Goal: Check status: Check status

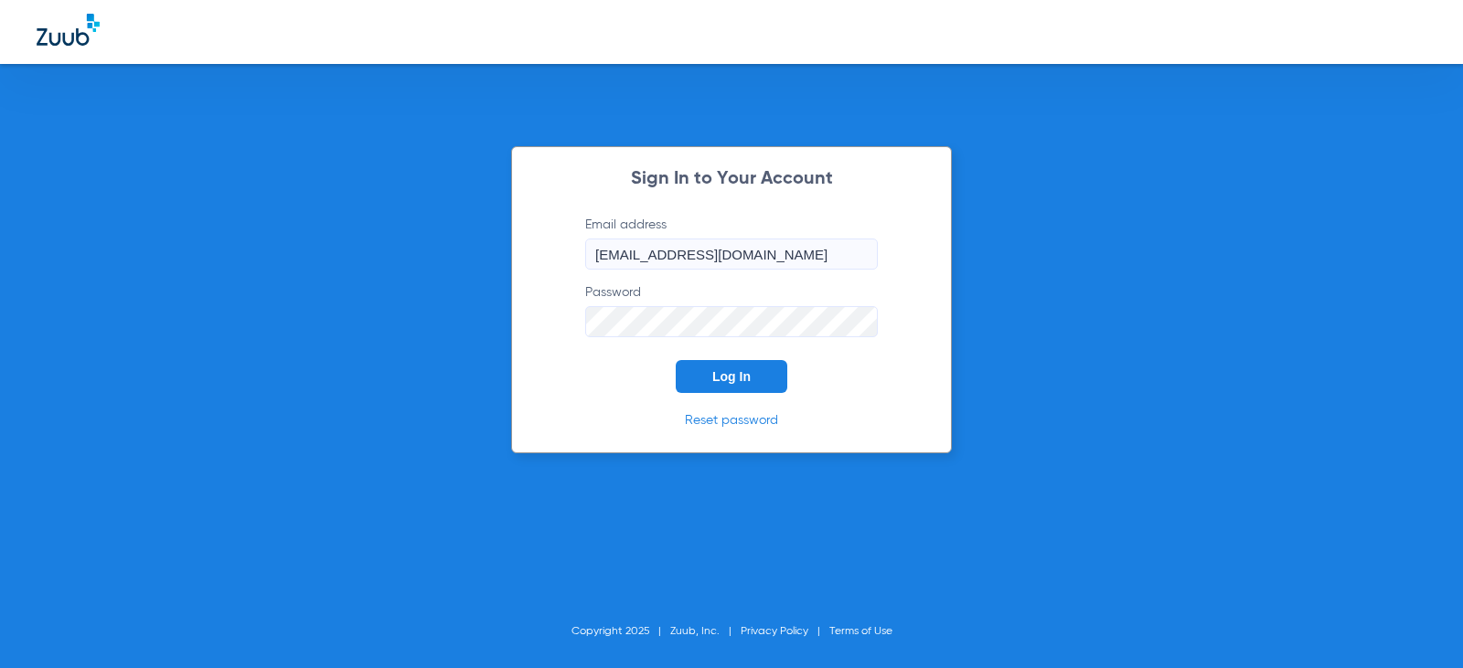
click at [742, 364] on button "Log In" at bounding box center [732, 376] width 112 height 33
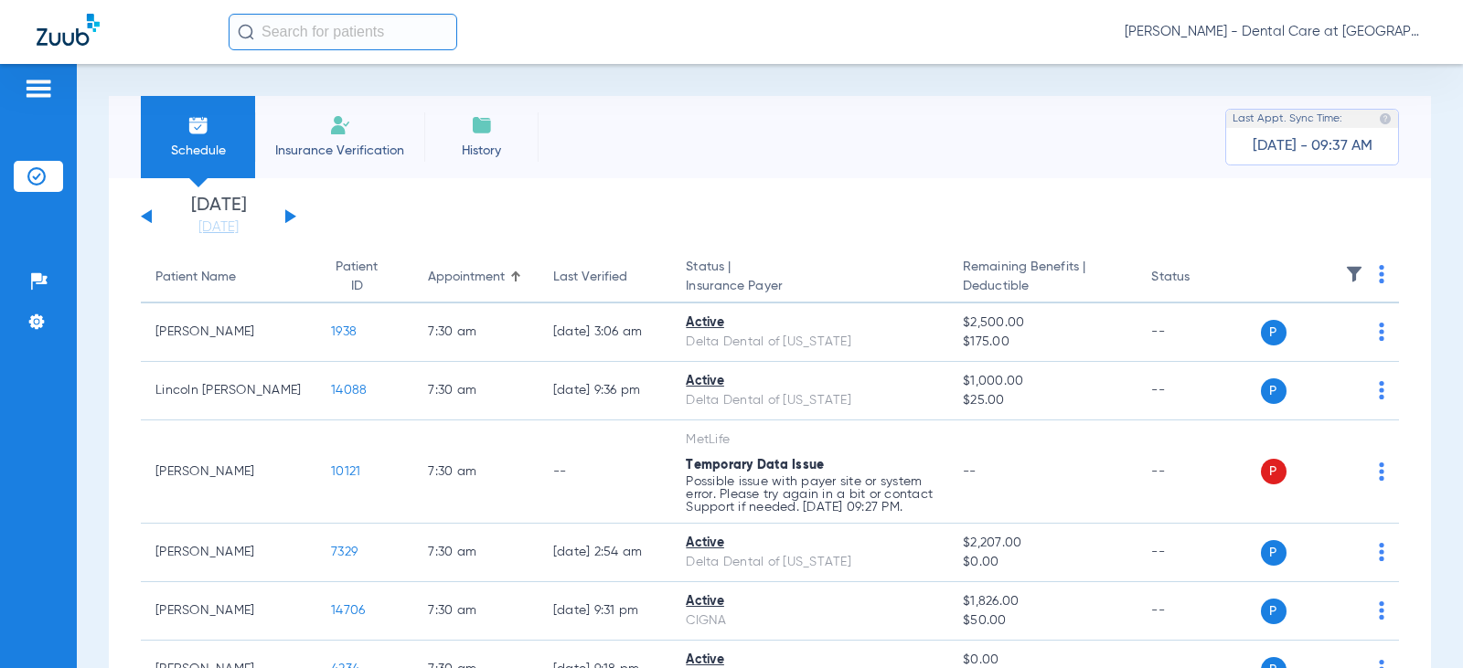
click at [292, 218] on button at bounding box center [290, 216] width 11 height 14
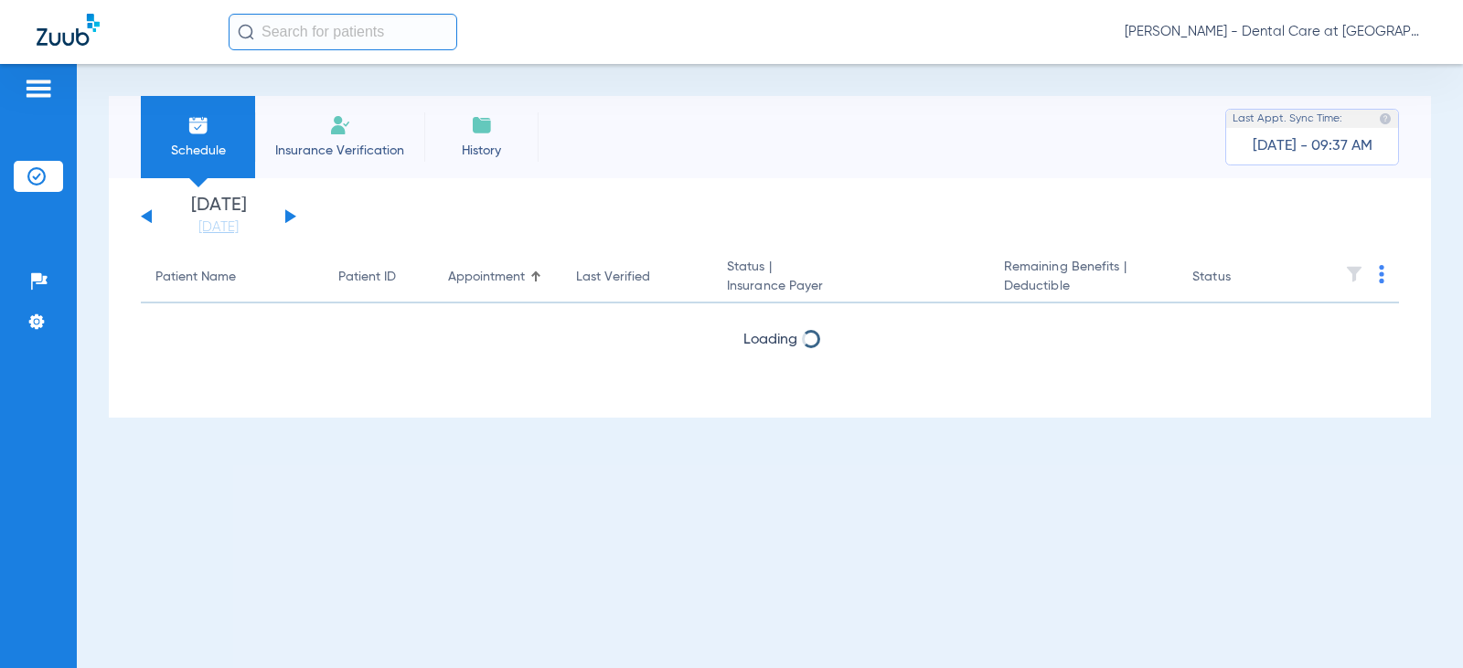
click at [292, 218] on button at bounding box center [290, 216] width 11 height 14
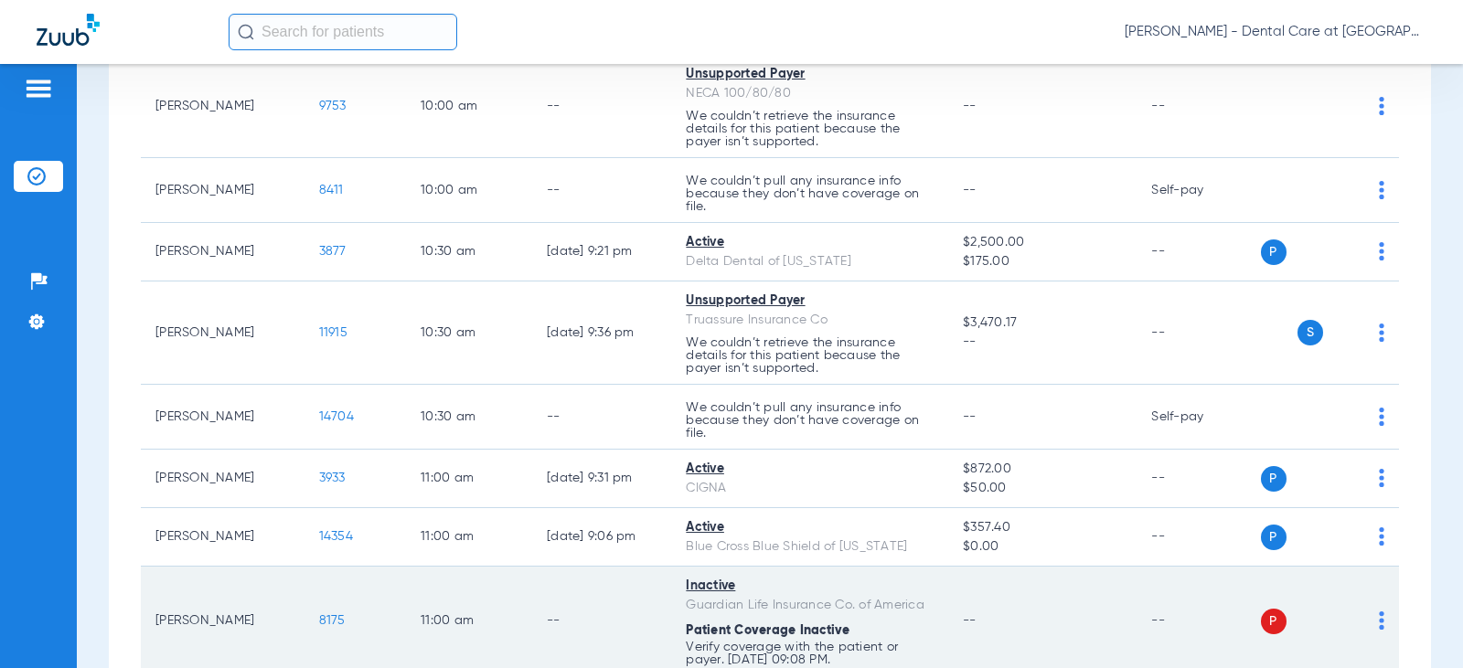
scroll to position [1372, 0]
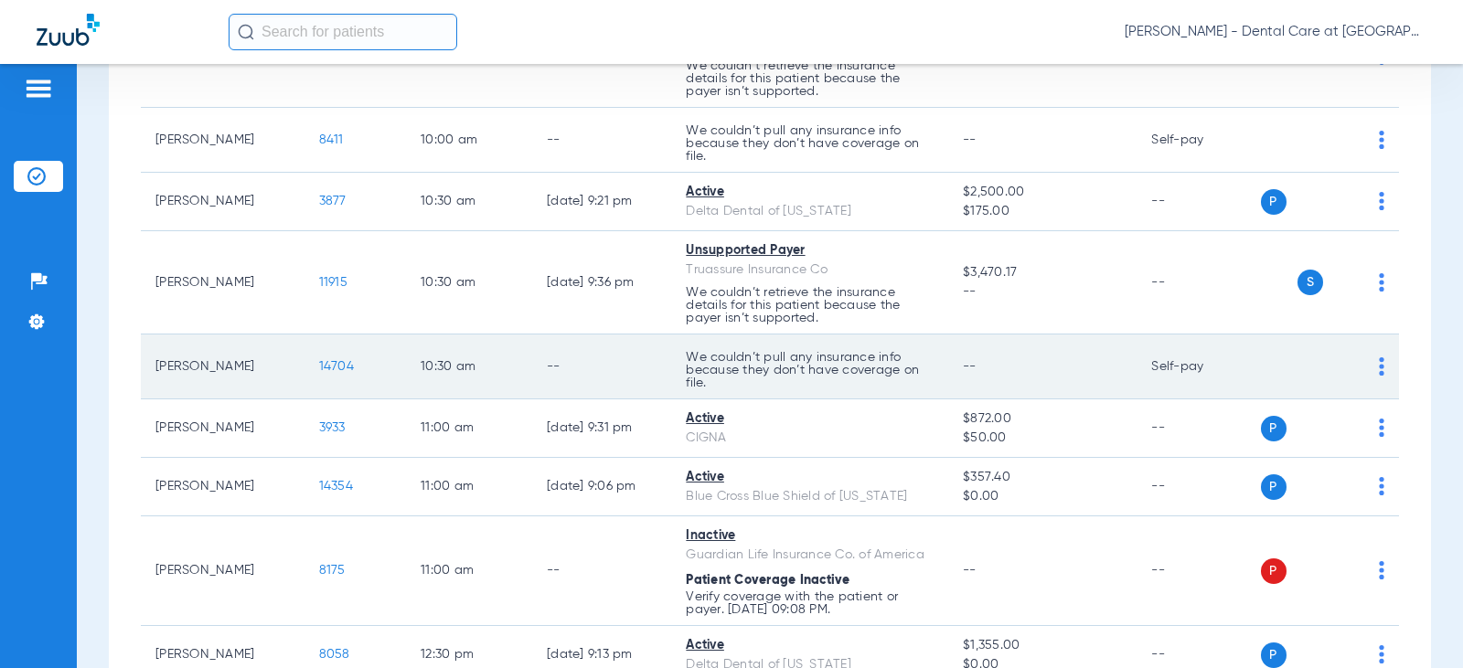
click at [274, 380] on td "[PERSON_NAME]" at bounding box center [223, 367] width 164 height 65
